Goal: Information Seeking & Learning: Learn about a topic

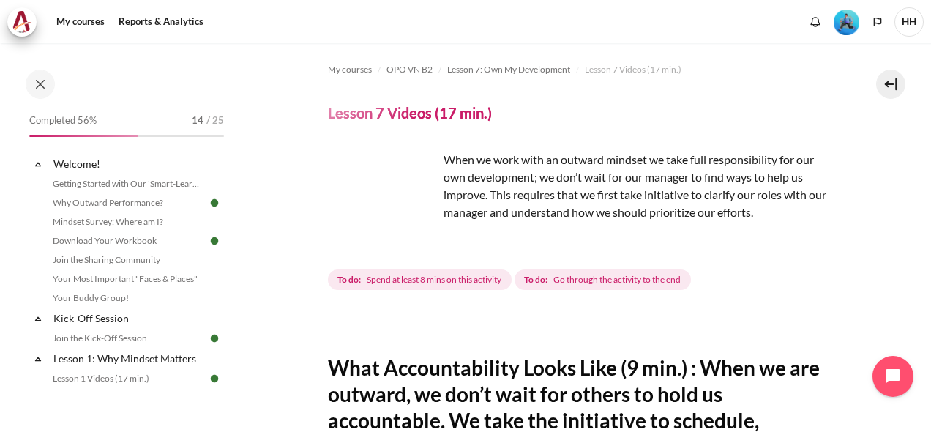
scroll to position [244, 0]
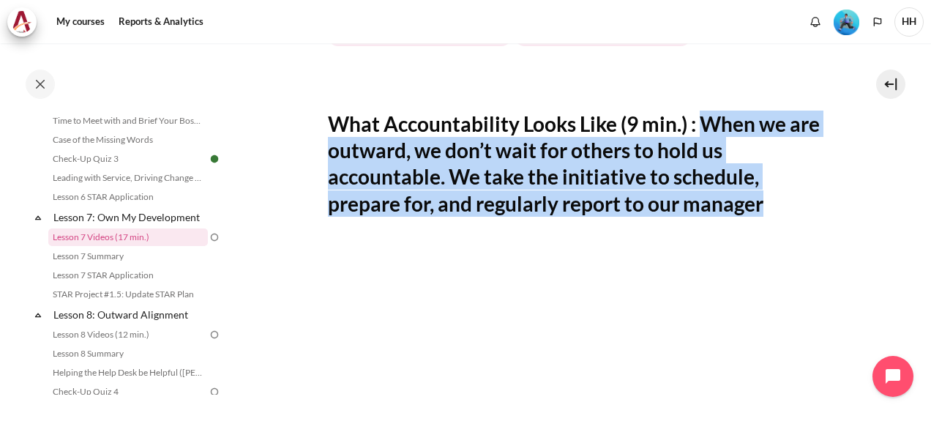
drag, startPoint x: 702, startPoint y: 124, endPoint x: 763, endPoint y: 212, distance: 106.8
click at [763, 212] on h2 "What Accountability Looks Like (9 min.) : When we are outward, we don’t wait fo…" at bounding box center [577, 164] width 499 height 107
copy h2 "When we are outward, we don’t wait for others to hold us accountable. We take t…"
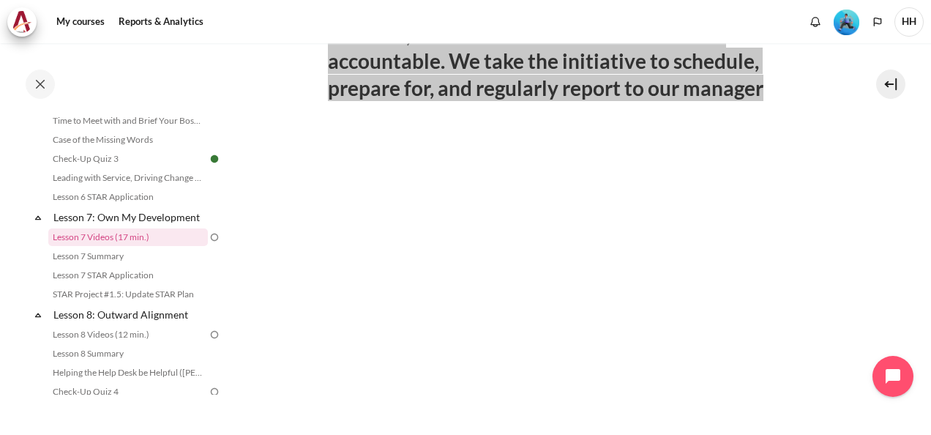
scroll to position [379, 0]
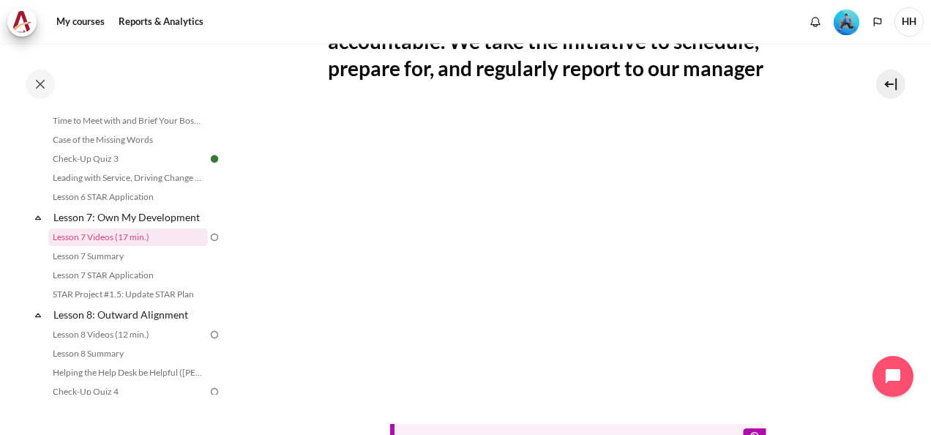
click at [289, 313] on section "My courses OPO VN B2 Lesson 7: Own My Development Lesson 7 Videos (17 min.) Les…" at bounding box center [577, 177] width 686 height 1027
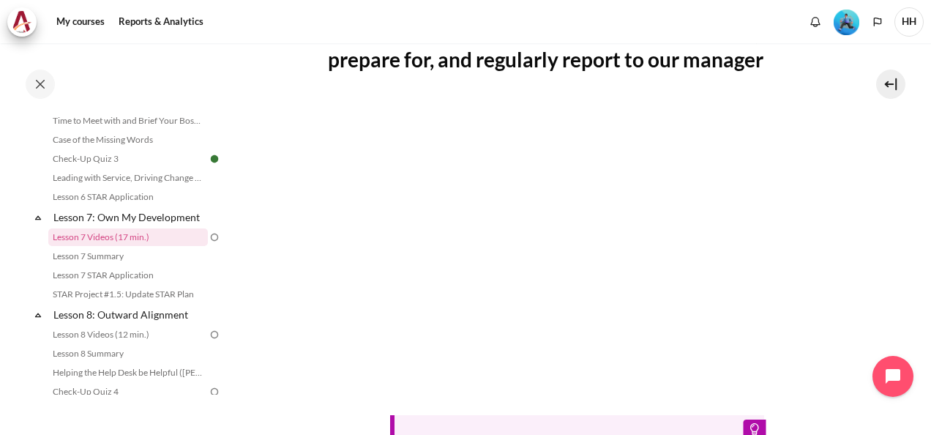
scroll to position [632, 0]
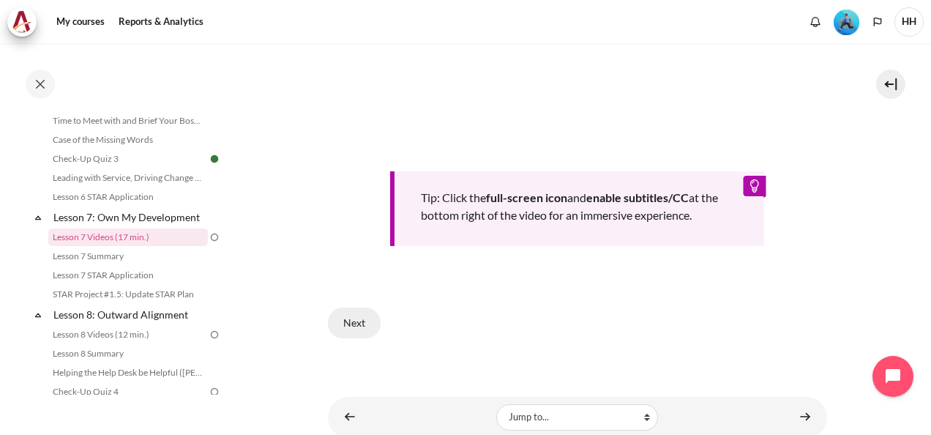
click at [356, 319] on button "Next" at bounding box center [354, 323] width 53 height 31
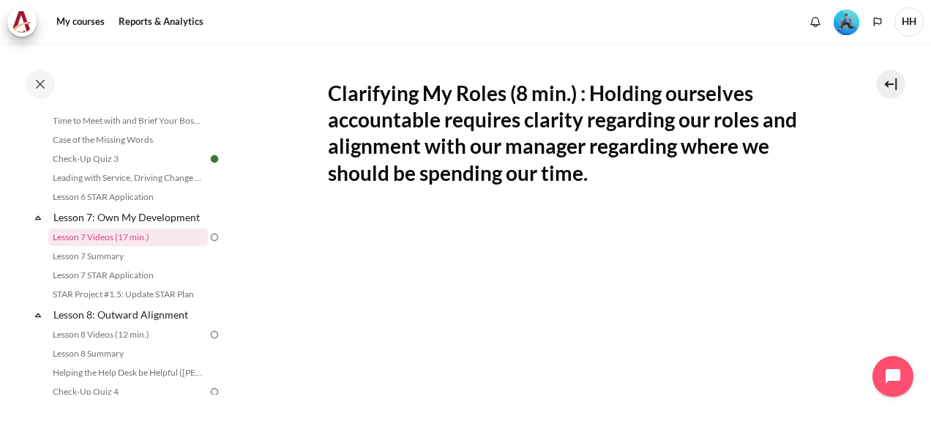
scroll to position [287, 0]
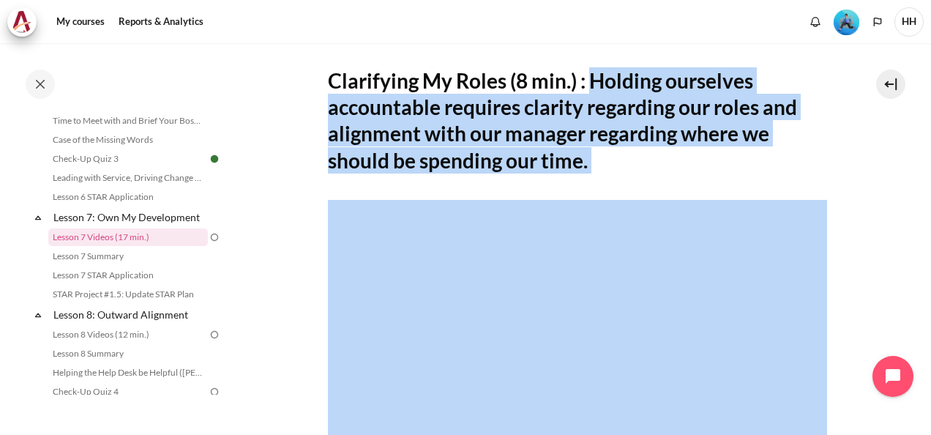
drag, startPoint x: 592, startPoint y: 75, endPoint x: 638, endPoint y: 182, distance: 115.8
click at [638, 182] on div "Clarifying My Roles (8 min.) : Holding ourselves accountable requires clarity r…" at bounding box center [577, 363] width 499 height 670
copy h2 "Holding ourselves accountable requires clarity regarding our roles and alignmen…"
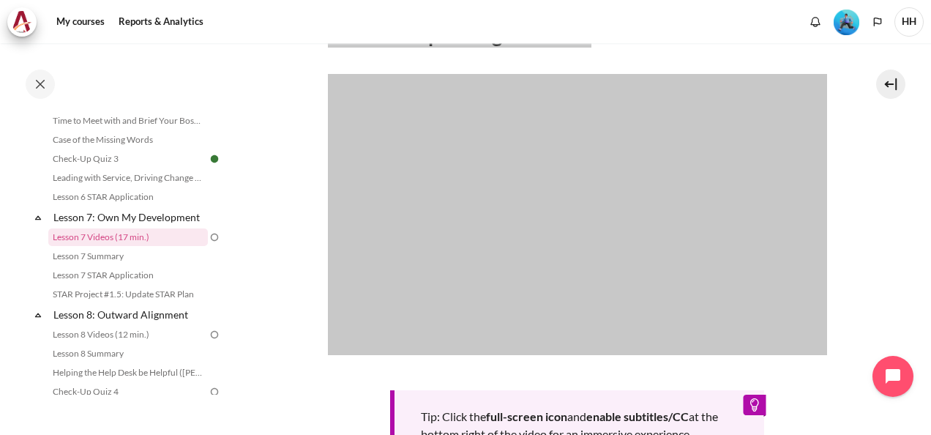
scroll to position [395, 0]
